Goal: Information Seeking & Learning: Learn about a topic

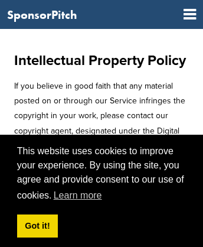
scroll to position [1238, 0]
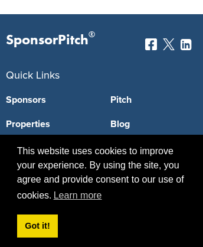
click at [154, 121] on link "Blog" at bounding box center [154, 123] width 87 height 9
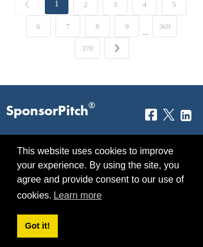
scroll to position [3203, 0]
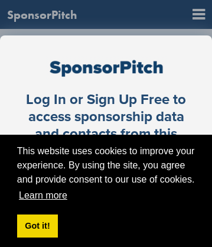
click at [42, 196] on link "Learn more" at bounding box center [43, 196] width 52 height 18
